Goal: Information Seeking & Learning: Learn about a topic

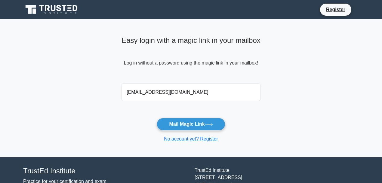
click at [49, 12] on icon at bounding box center [52, 9] width 58 height 11
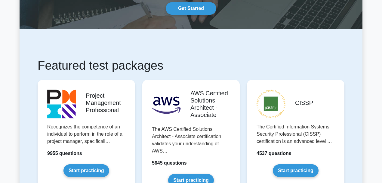
scroll to position [140, 0]
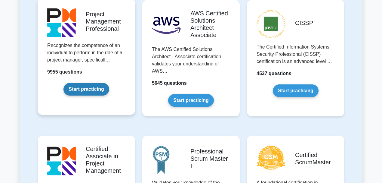
click at [89, 91] on link "Start practicing" at bounding box center [86, 89] width 45 height 13
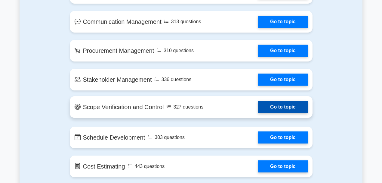
scroll to position [602, 0]
